Goal: Complete application form: Complete application form

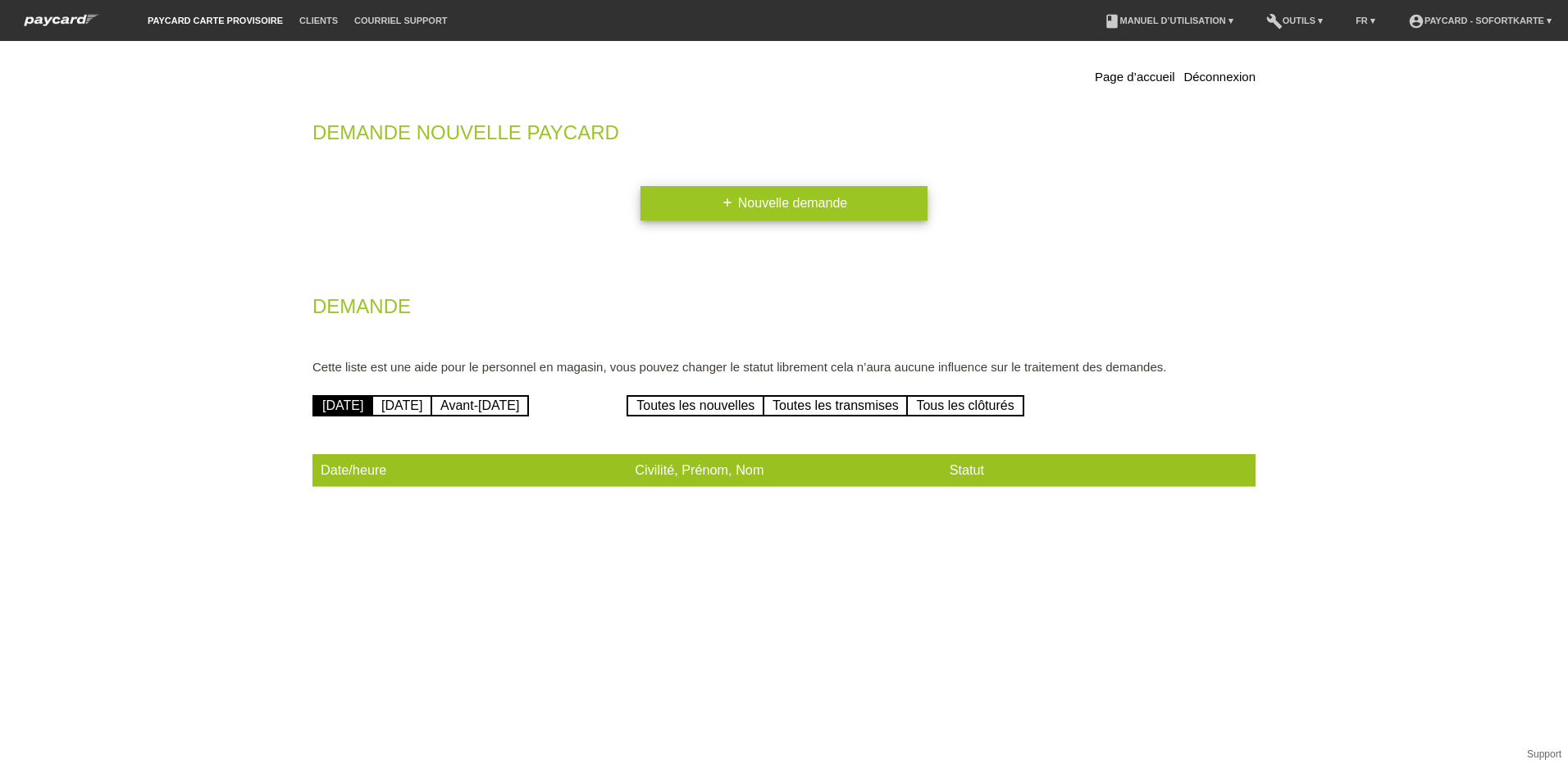
click at [764, 196] on link "add Nouvelle demande" at bounding box center [784, 203] width 287 height 34
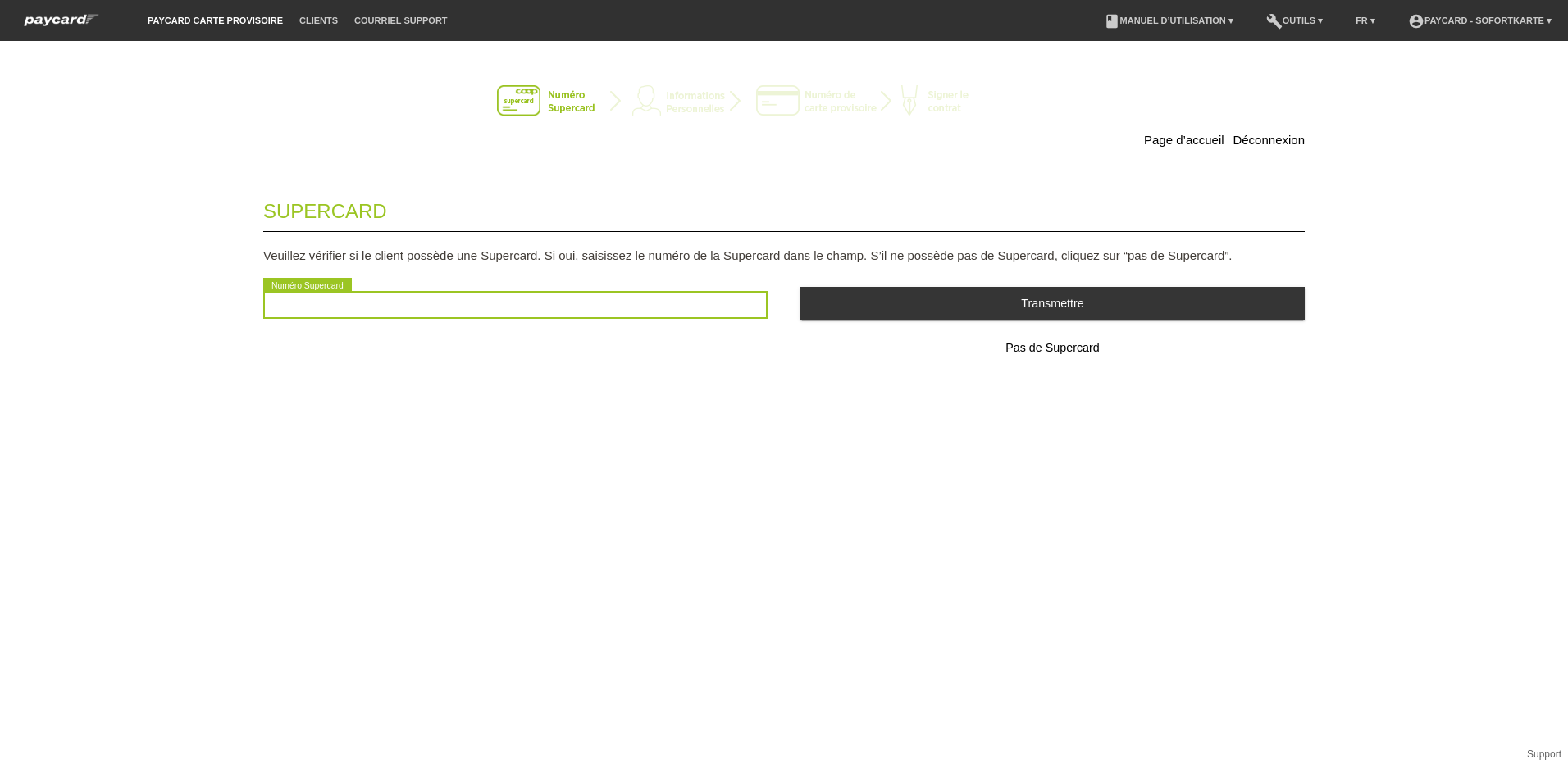
click at [479, 310] on input "text" at bounding box center [516, 305] width 505 height 28
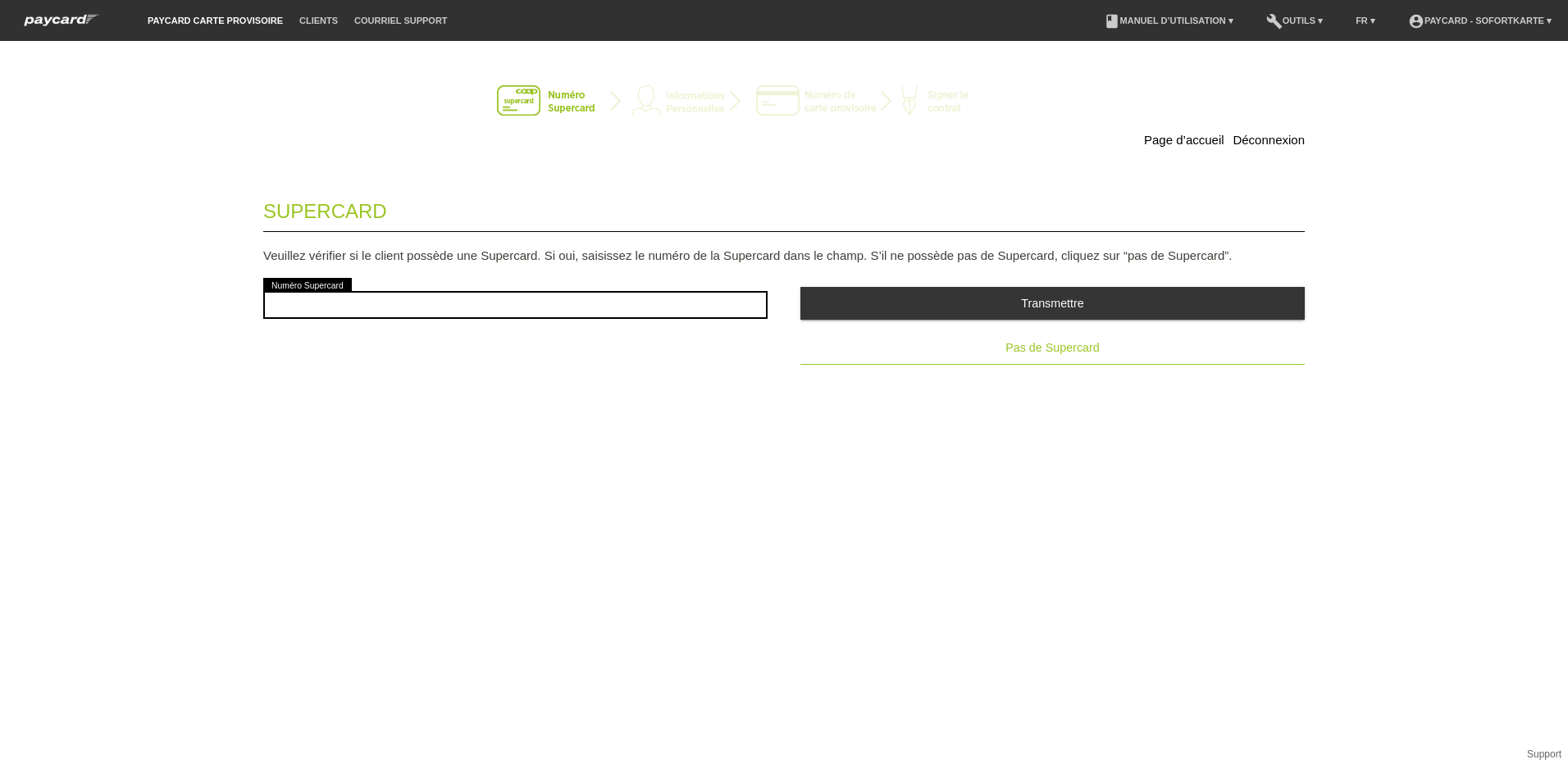
click at [1057, 352] on span "Pas de Supercard" at bounding box center [1052, 347] width 93 height 13
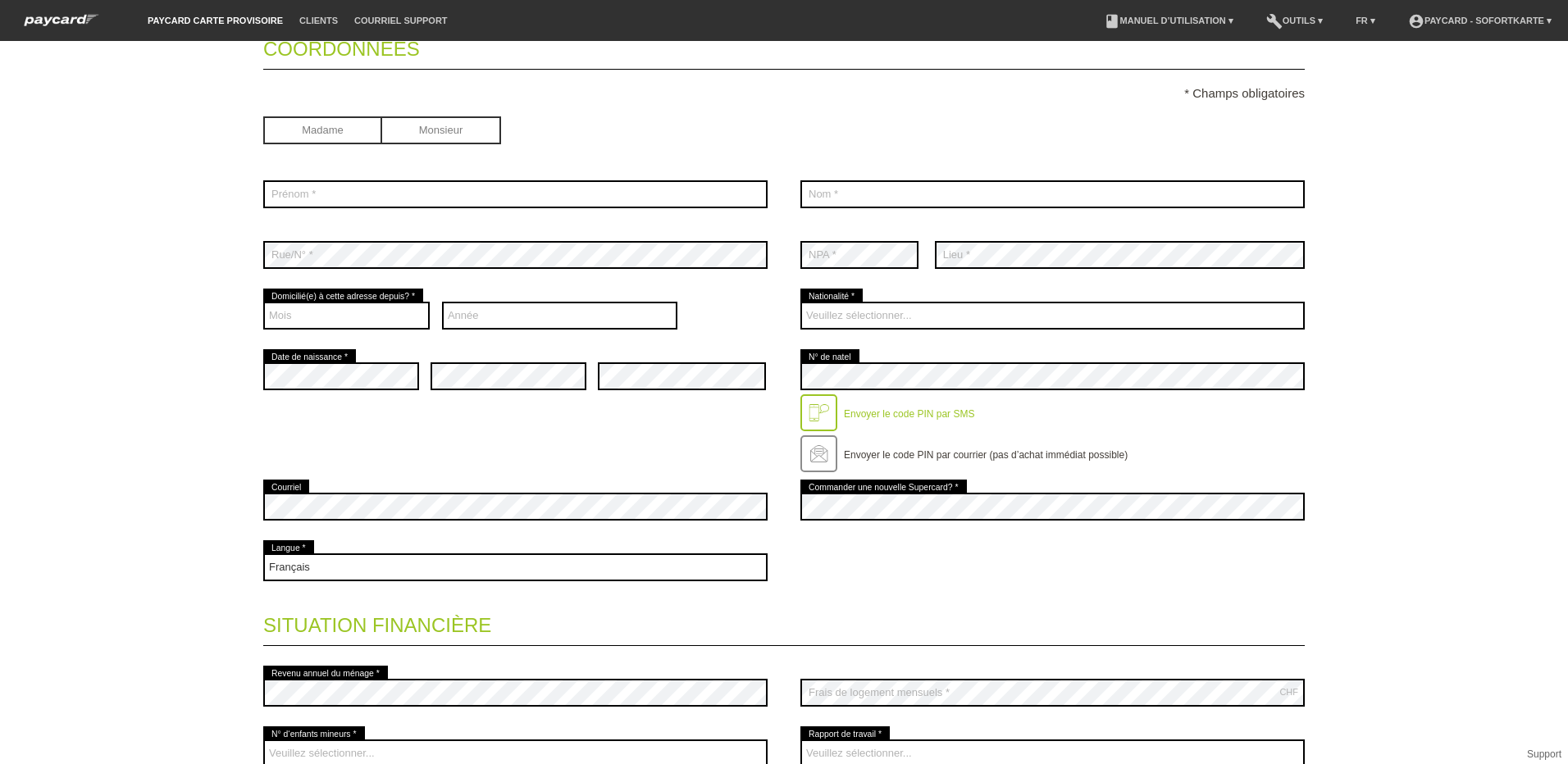
scroll to position [164, 0]
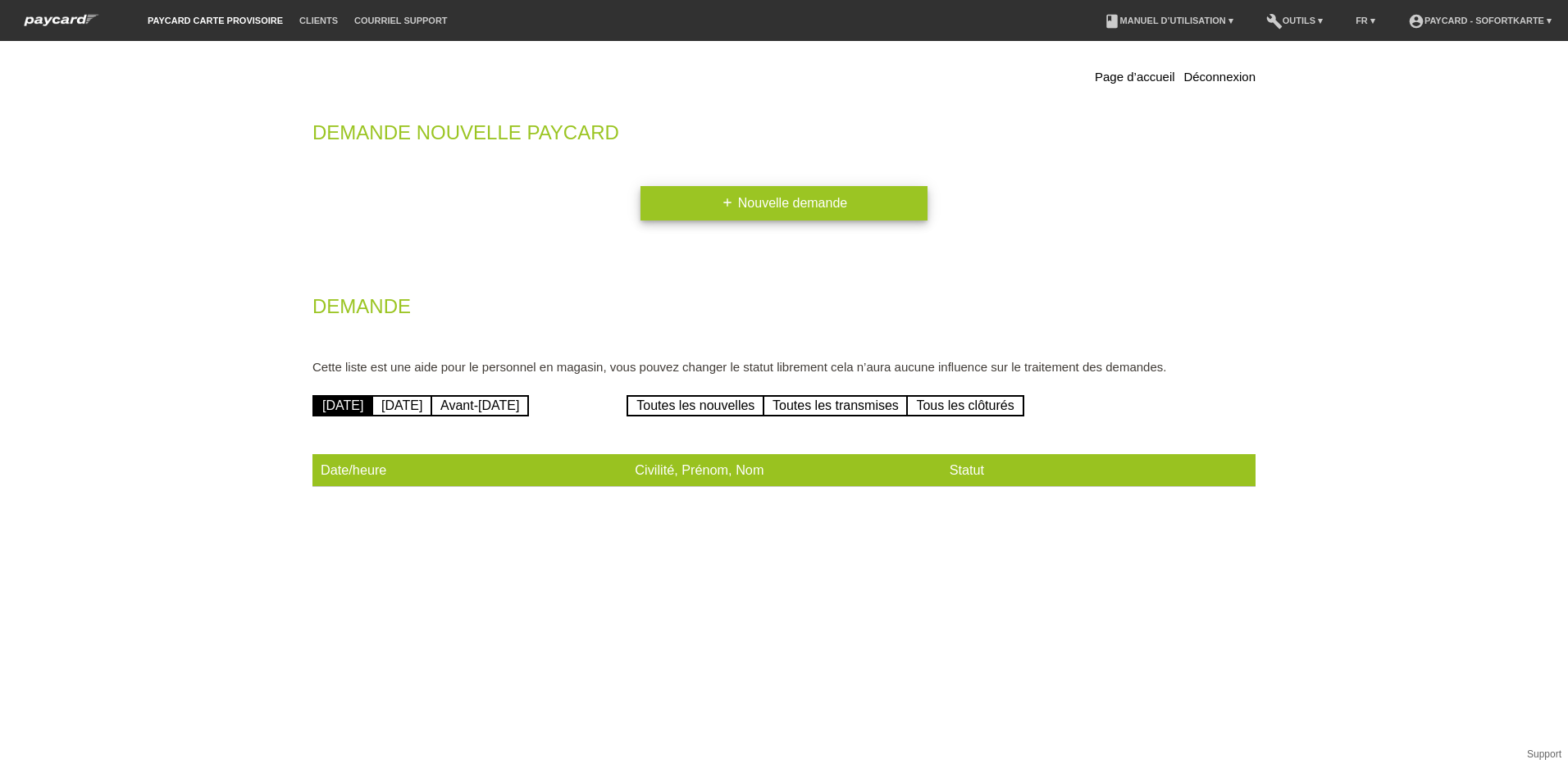
click at [798, 207] on link "add Nouvelle demande" at bounding box center [784, 203] width 287 height 34
